Goal: Task Accomplishment & Management: Manage account settings

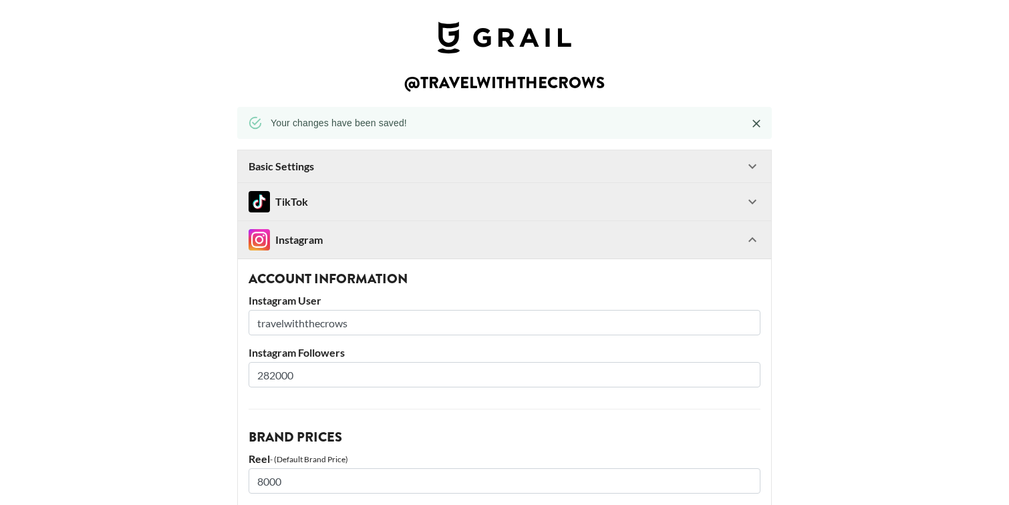
select select "USD"
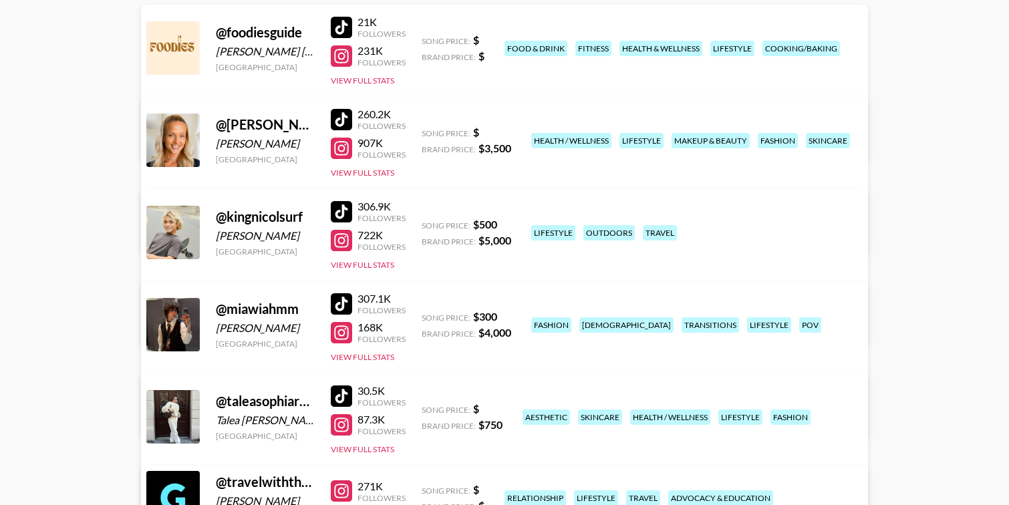
scroll to position [190, 0]
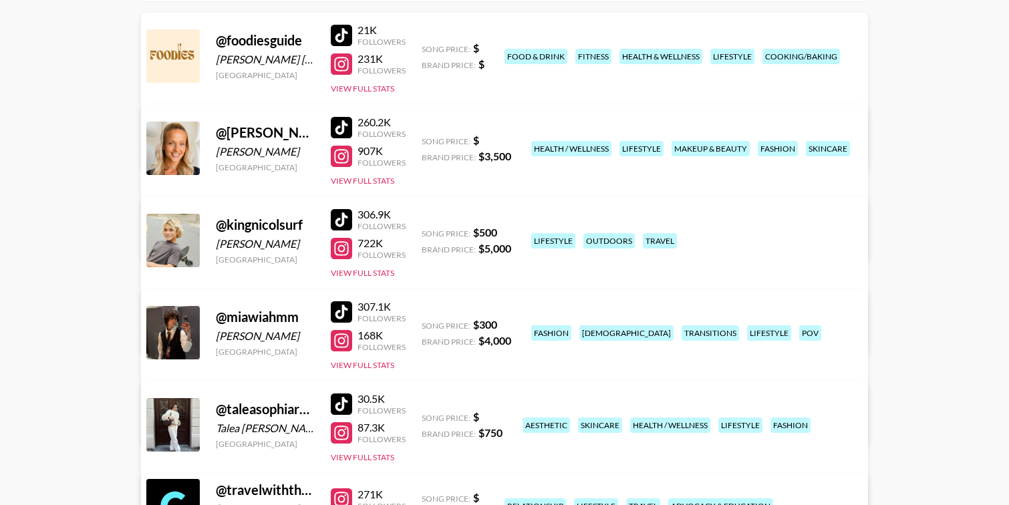
click at [426, 416] on link "View/Edit Details" at bounding box center [295, 422] width 261 height 13
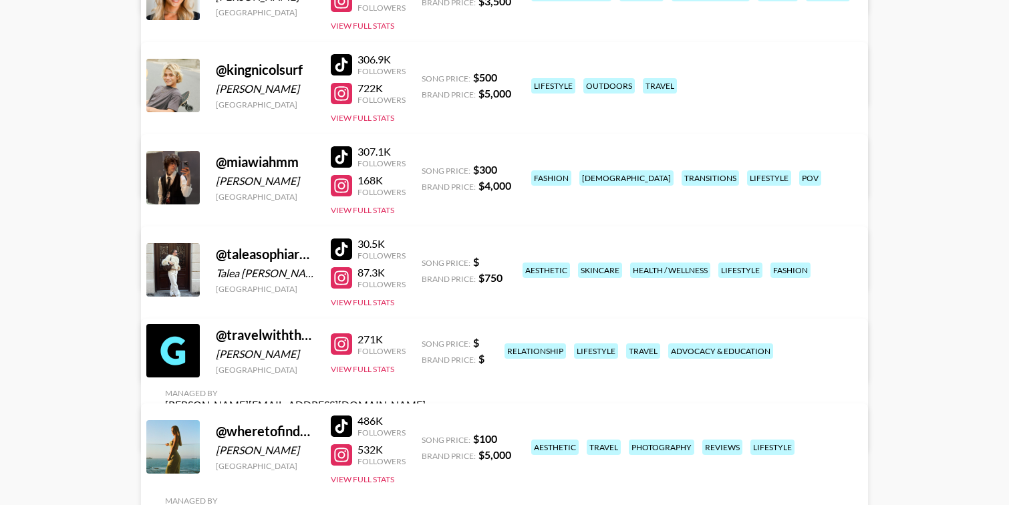
scroll to position [382, 0]
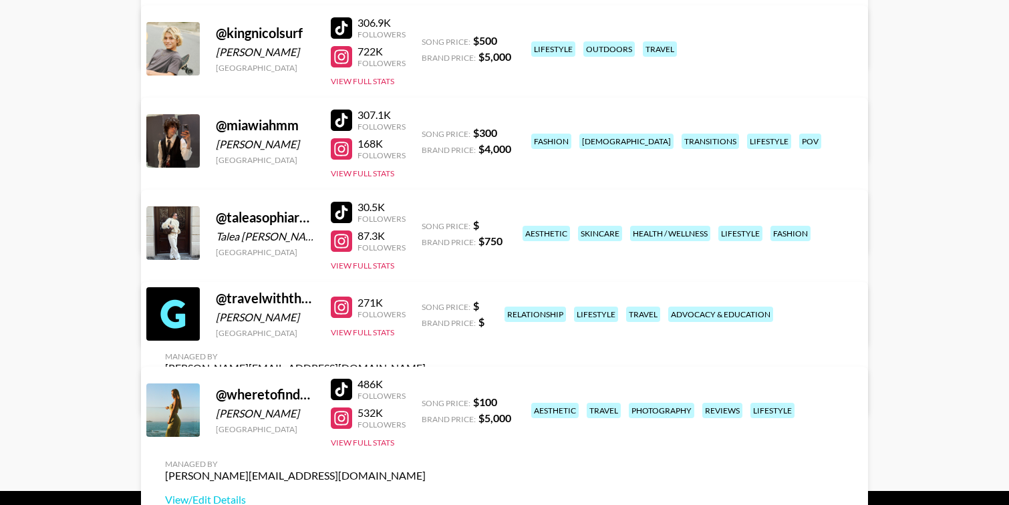
click at [426, 316] on link "View/Edit Details" at bounding box center [295, 322] width 261 height 13
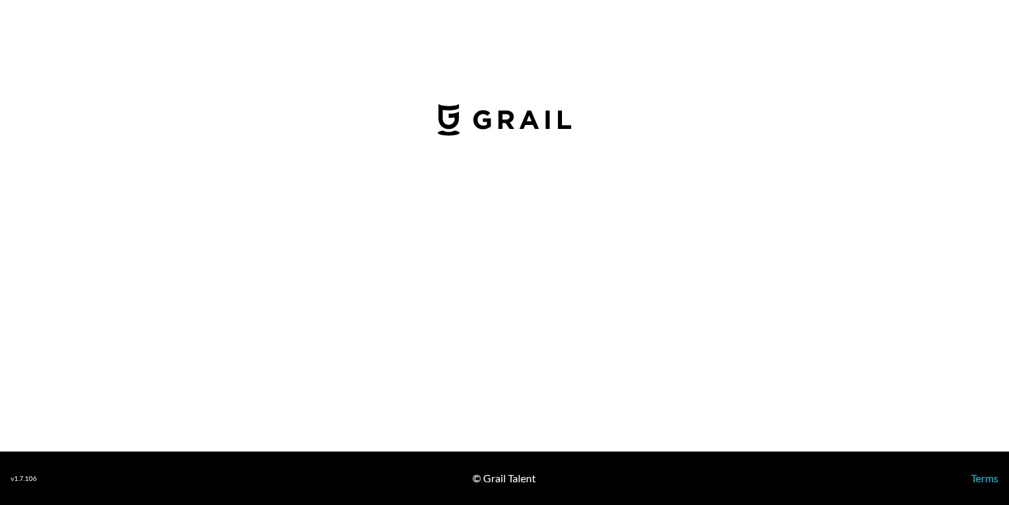
select select "USD"
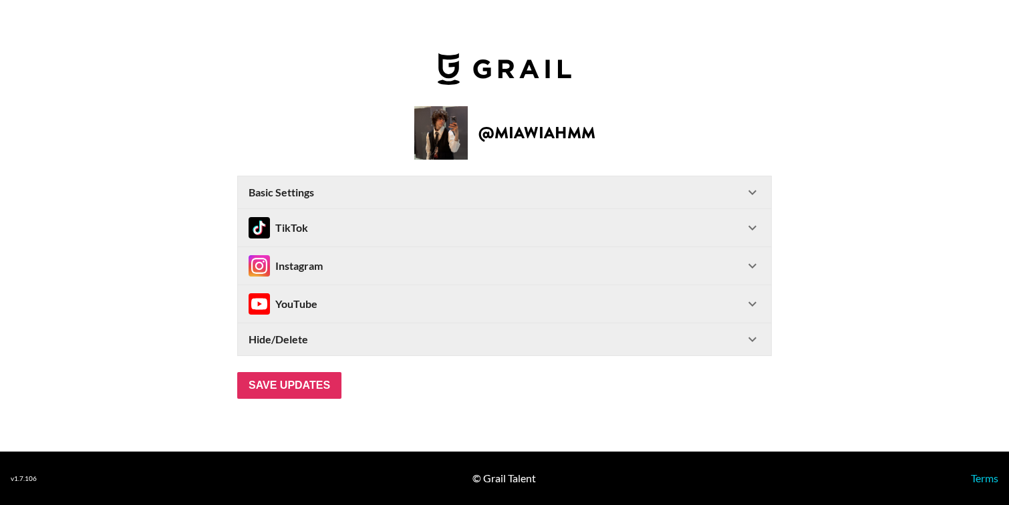
click at [359, 273] on div "Instagram" at bounding box center [497, 265] width 496 height 21
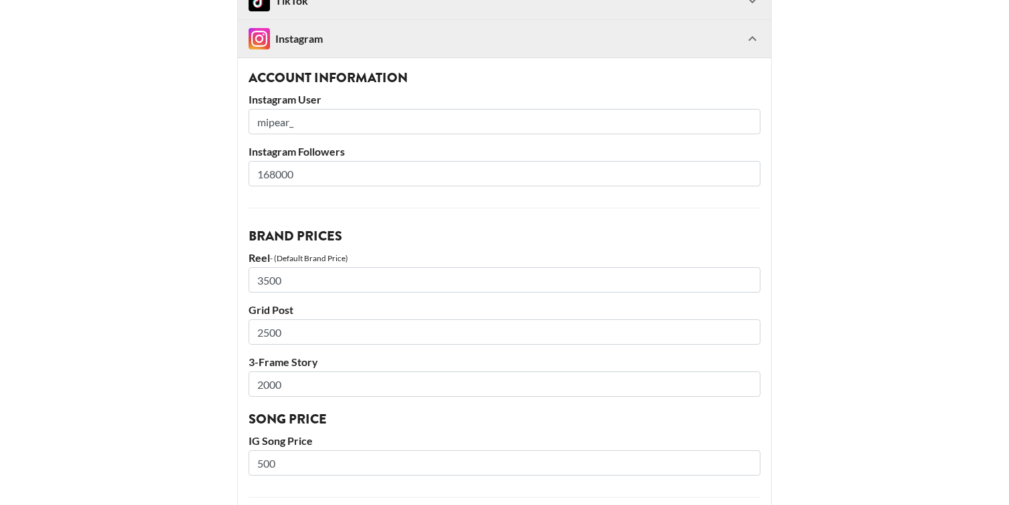
scroll to position [198, 0]
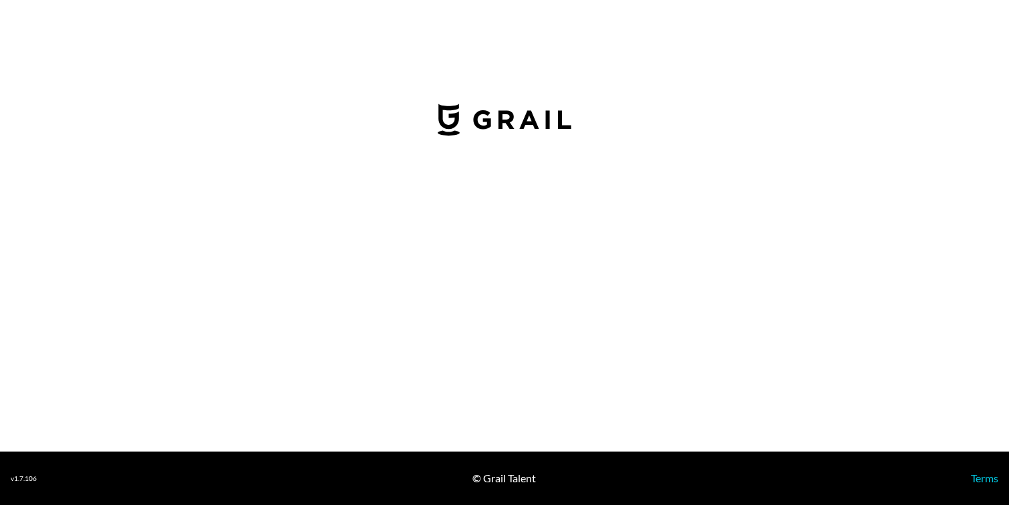
select select "USD"
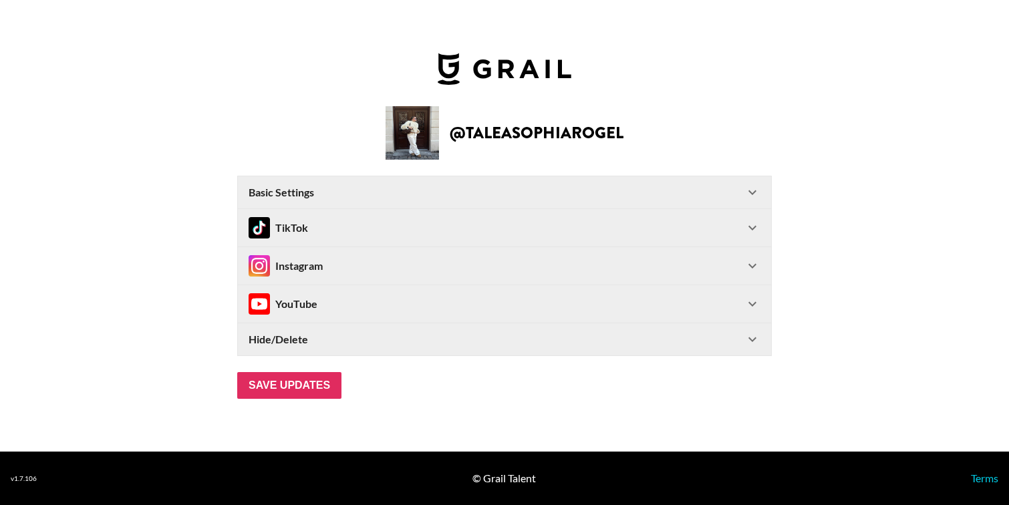
click at [434, 255] on div "Instagram" at bounding box center [497, 265] width 496 height 21
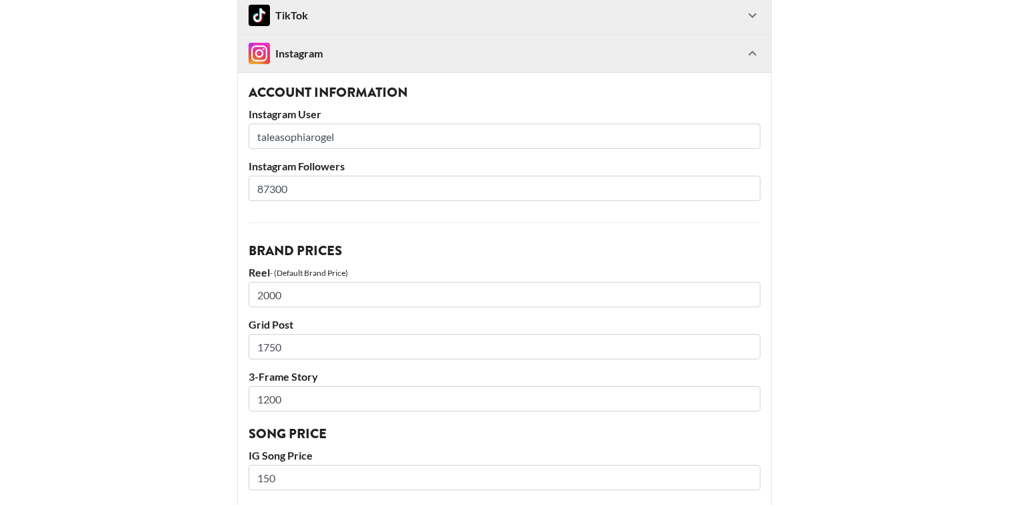
scroll to position [111, 0]
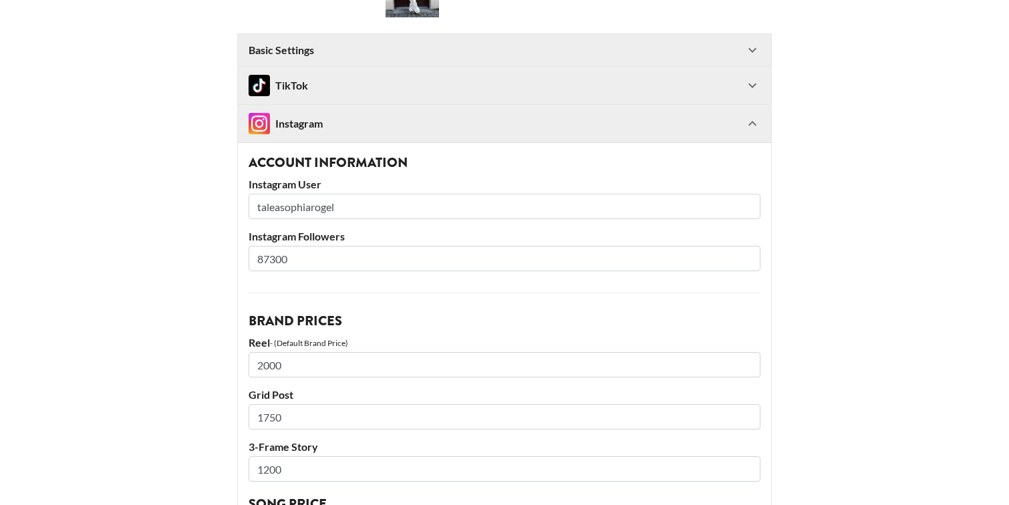
click at [342, 78] on div "TikTok" at bounding box center [497, 85] width 496 height 21
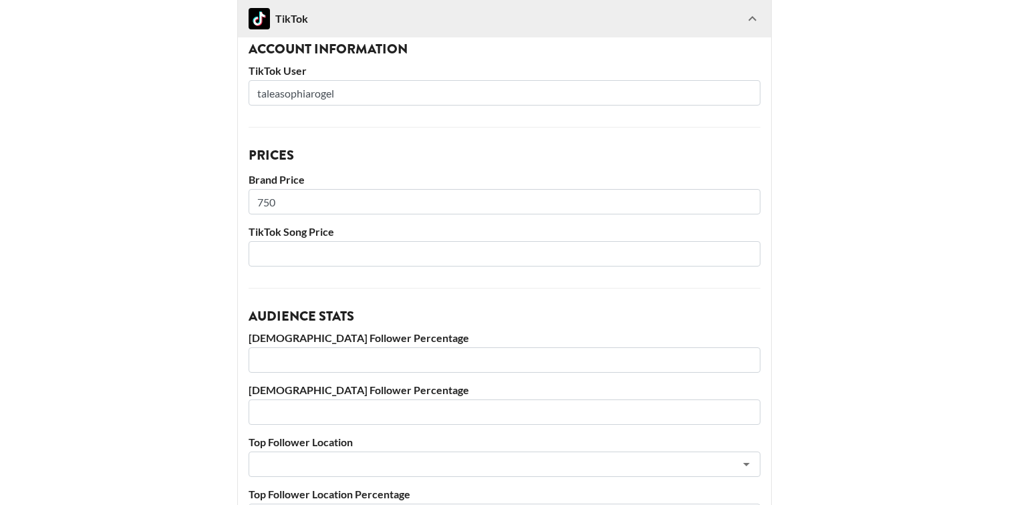
scroll to position [174, 0]
